Goal: Information Seeking & Learning: Compare options

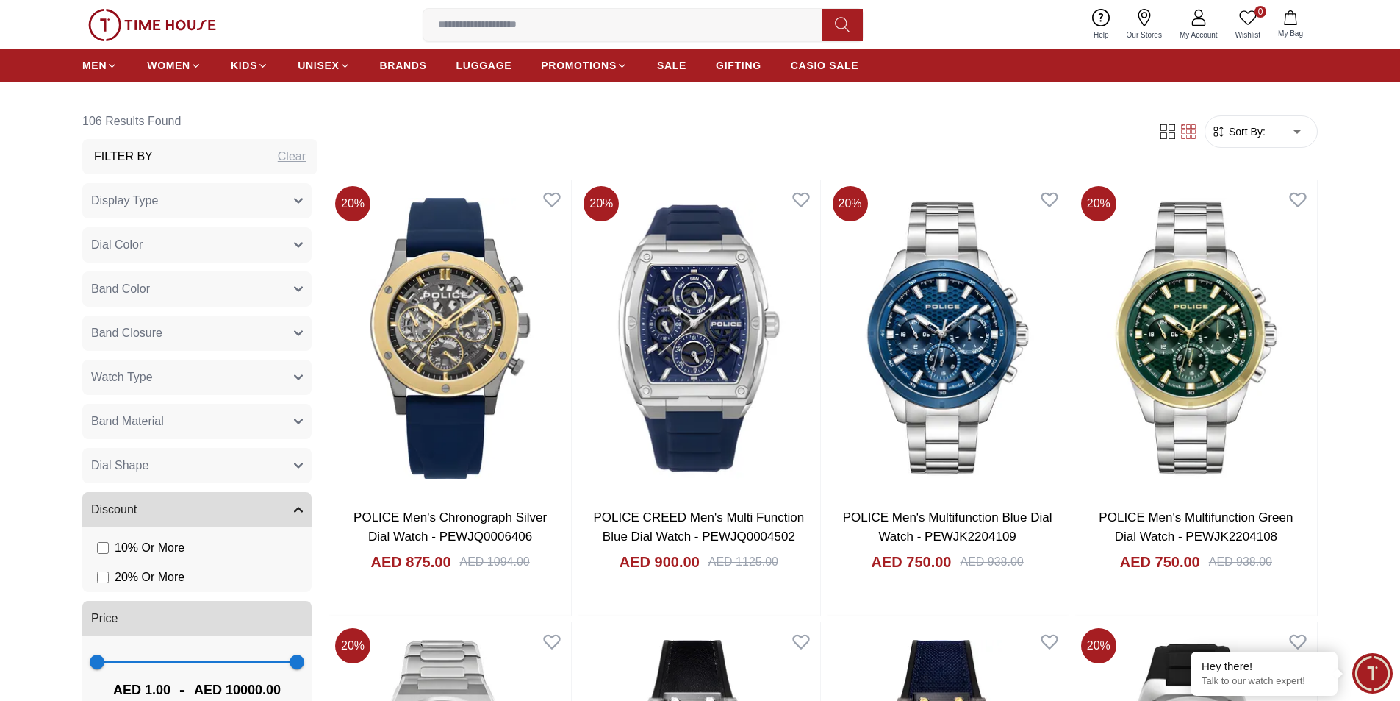
scroll to position [1029, 0]
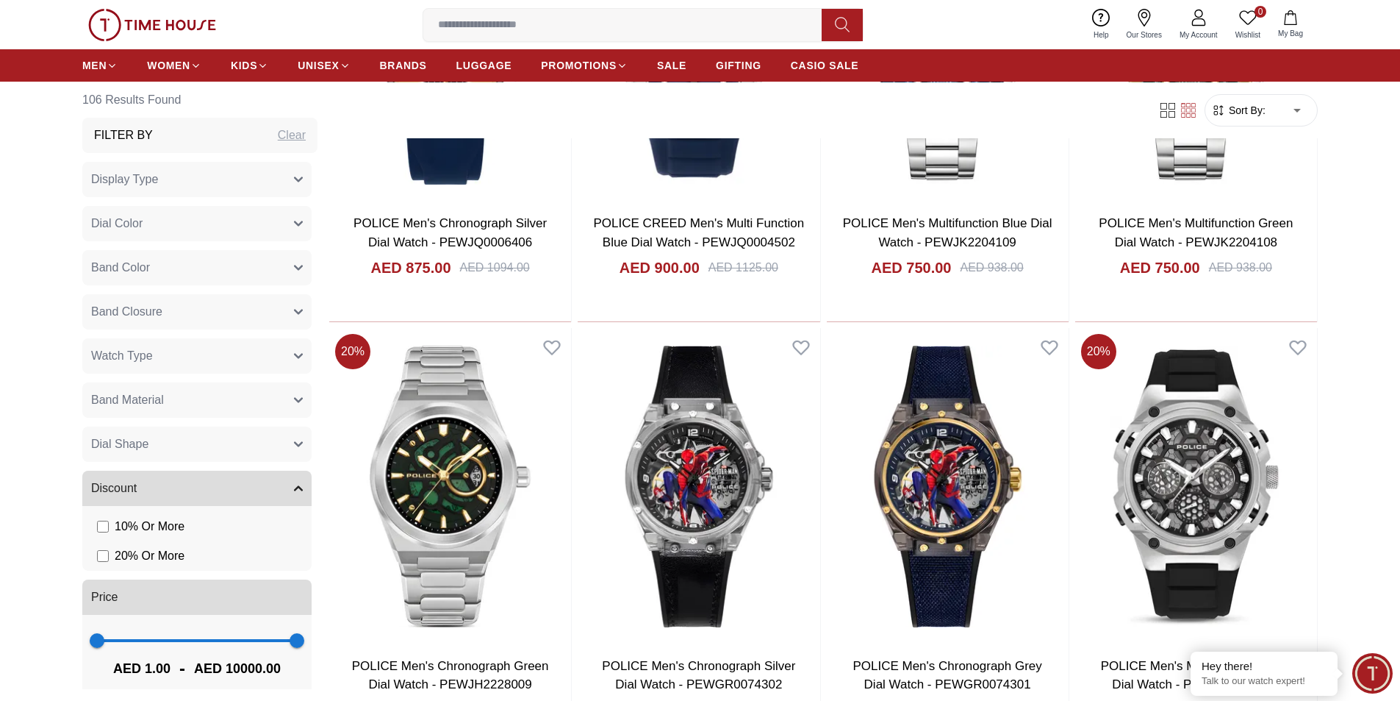
click at [247, 176] on button "Display Type" at bounding box center [196, 179] width 229 height 35
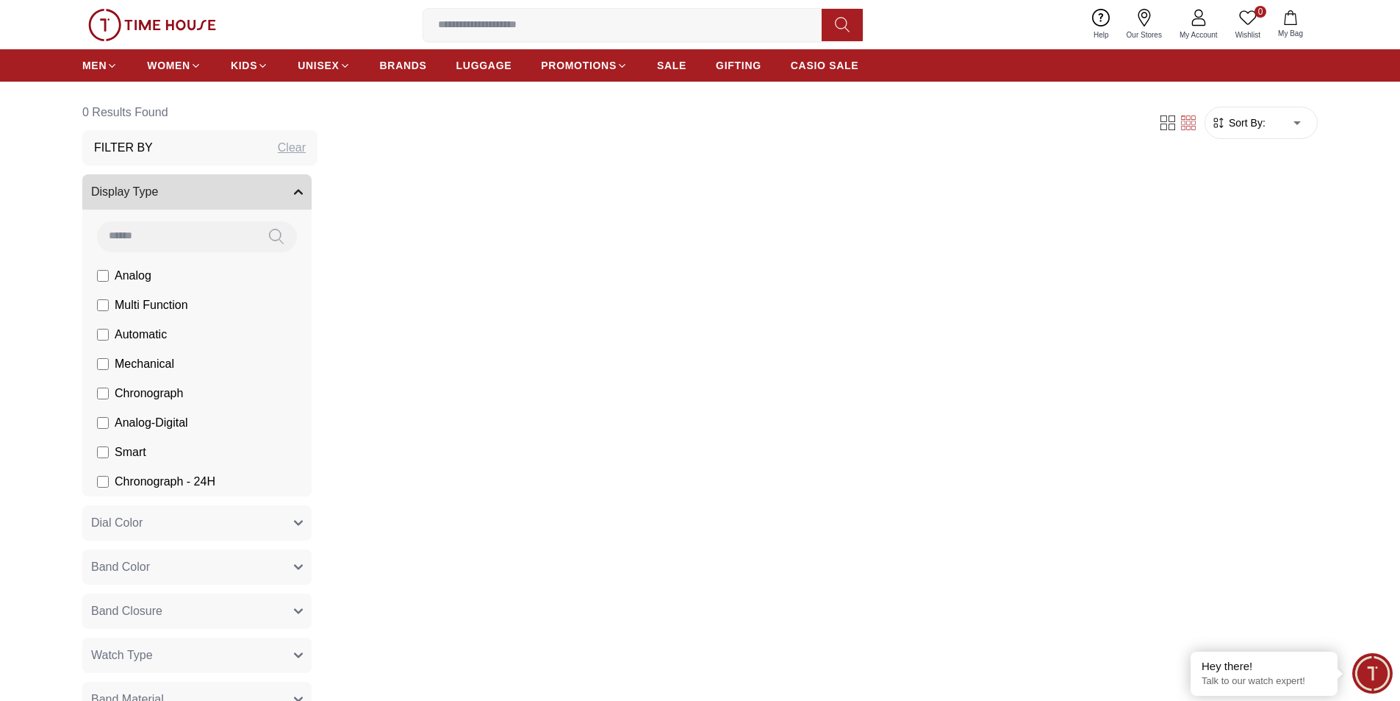
scroll to position [735, 0]
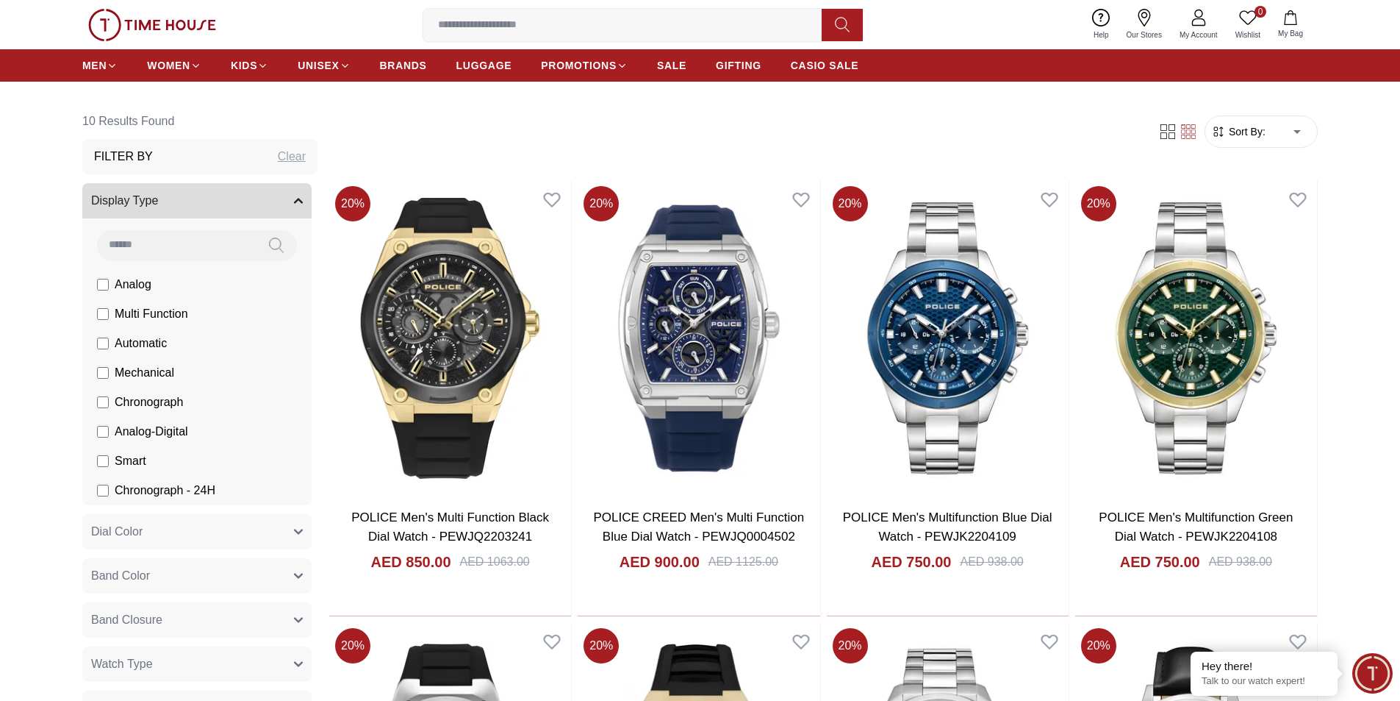
click at [95, 434] on li "Analog-Digital" at bounding box center [199, 431] width 223 height 29
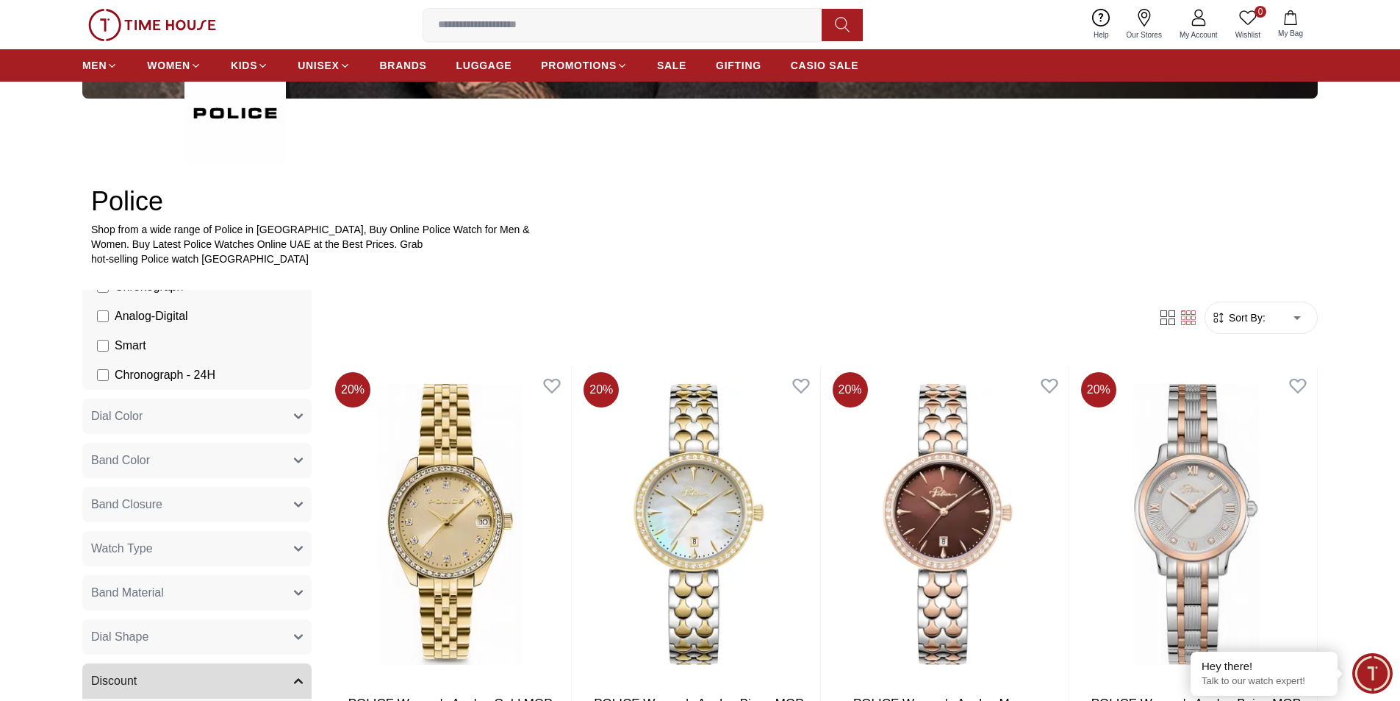
scroll to position [735, 0]
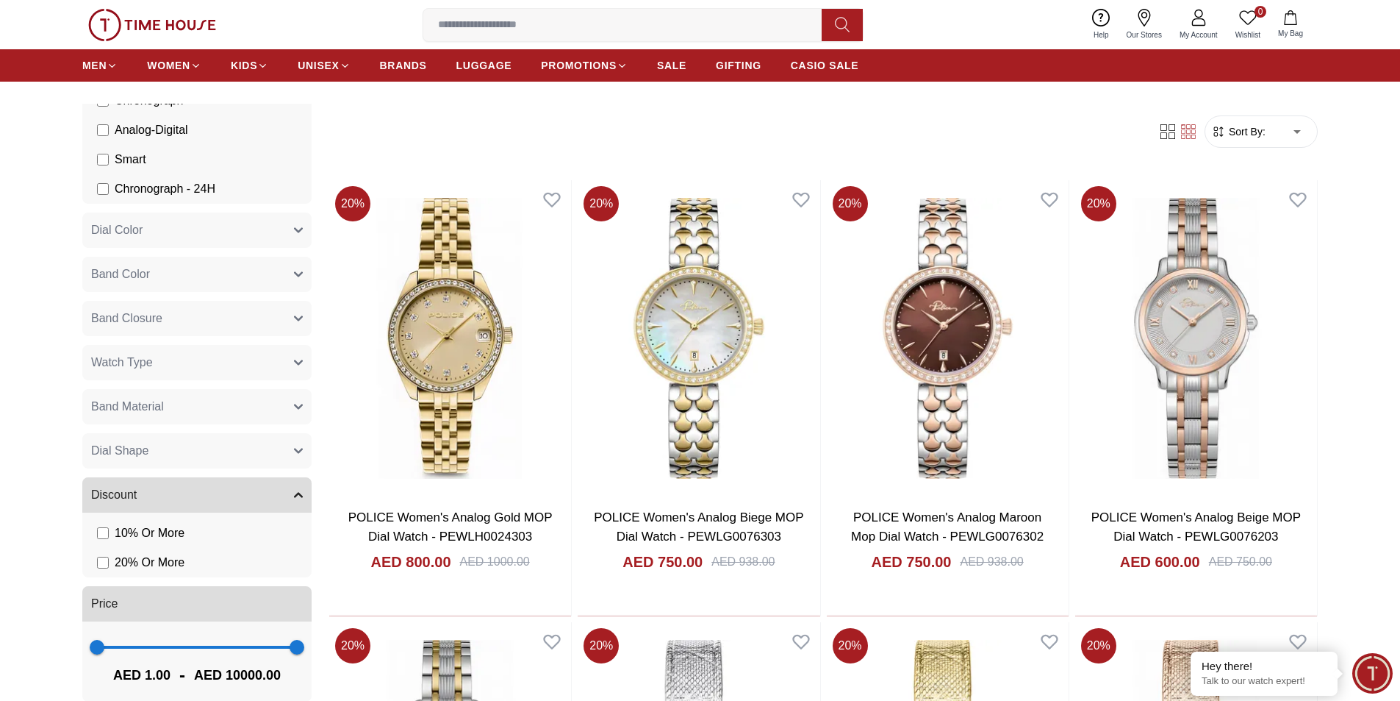
click at [226, 324] on button "Band Closure" at bounding box center [196, 318] width 229 height 35
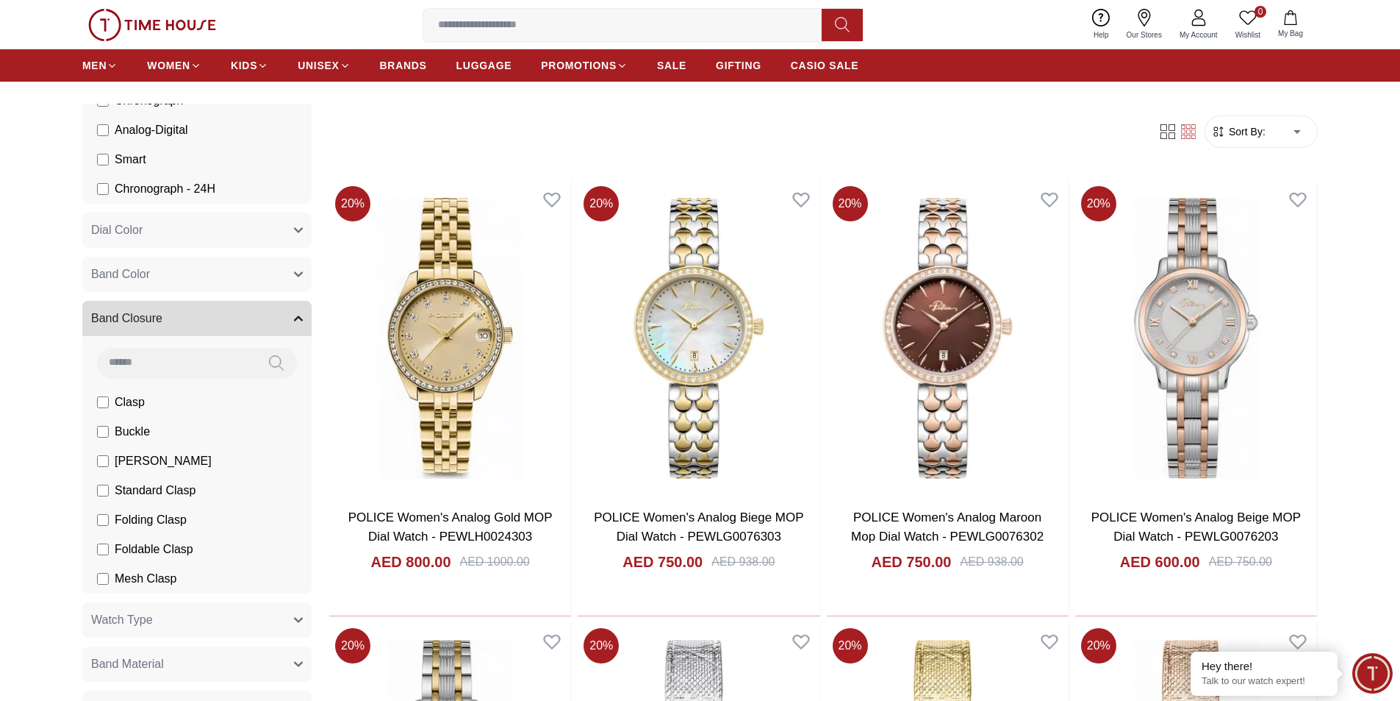
click at [226, 324] on button "Band Closure" at bounding box center [196, 318] width 229 height 35
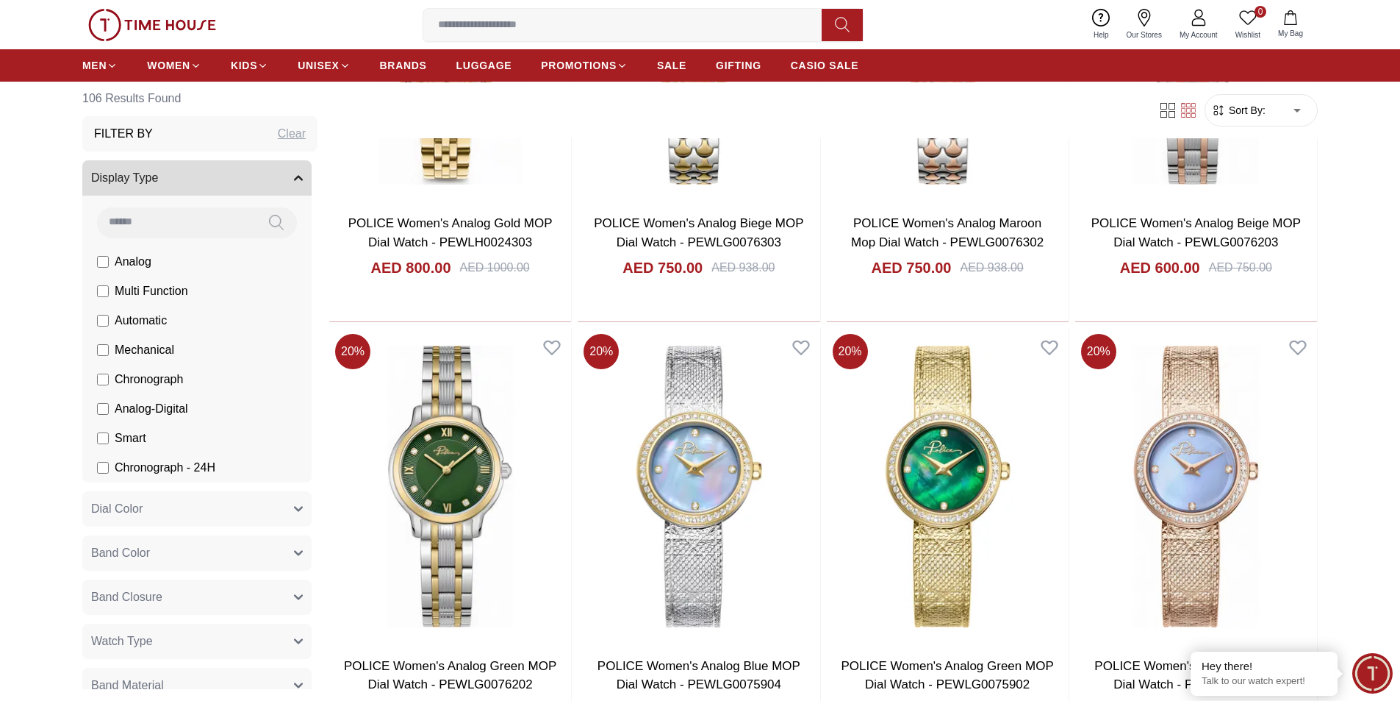
scroll to position [0, 0]
click at [169, 176] on button "Display Type" at bounding box center [196, 179] width 229 height 35
